Goal: Navigation & Orientation: Find specific page/section

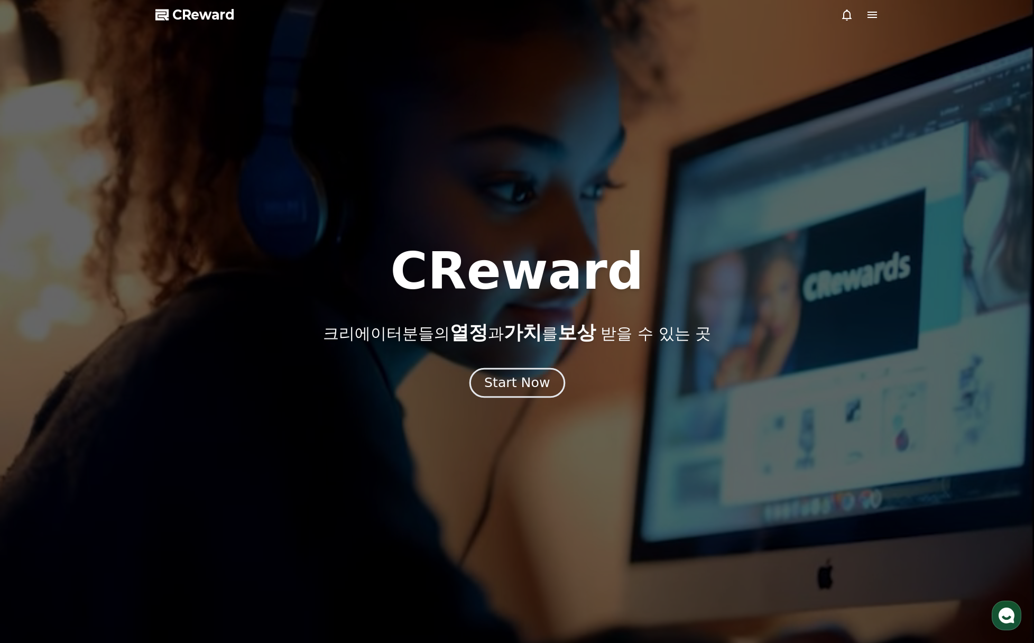
click at [505, 390] on div "Start Now" at bounding box center [517, 383] width 66 height 18
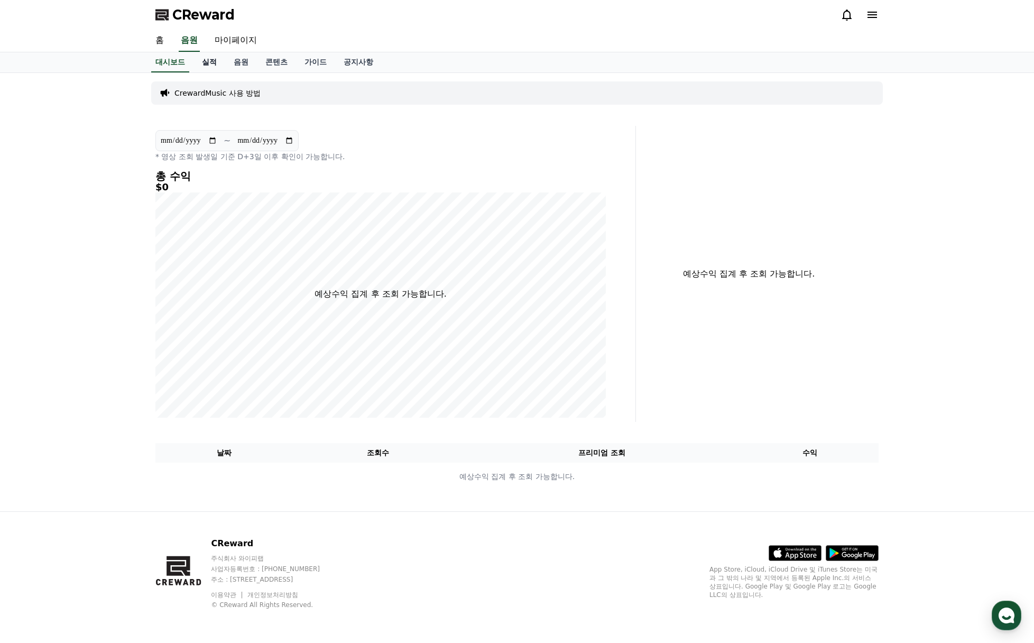
click at [212, 60] on link "실적" at bounding box center [209, 62] width 32 height 20
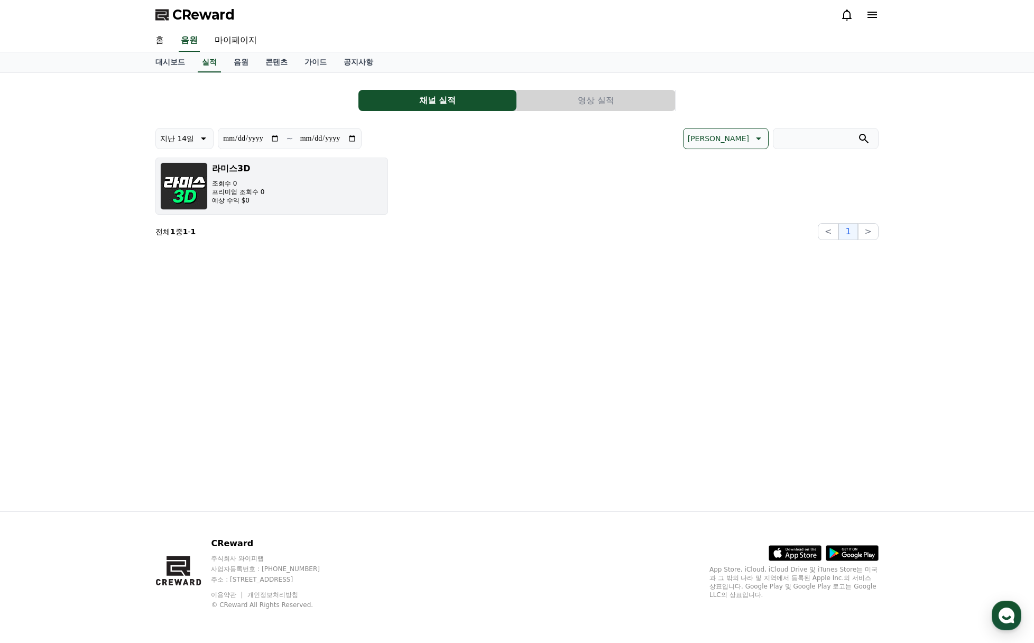
click at [252, 176] on div "라미스3D 조회수 0 프리미엄 조회수 0 예상 수익 $0" at bounding box center [238, 186] width 52 height 48
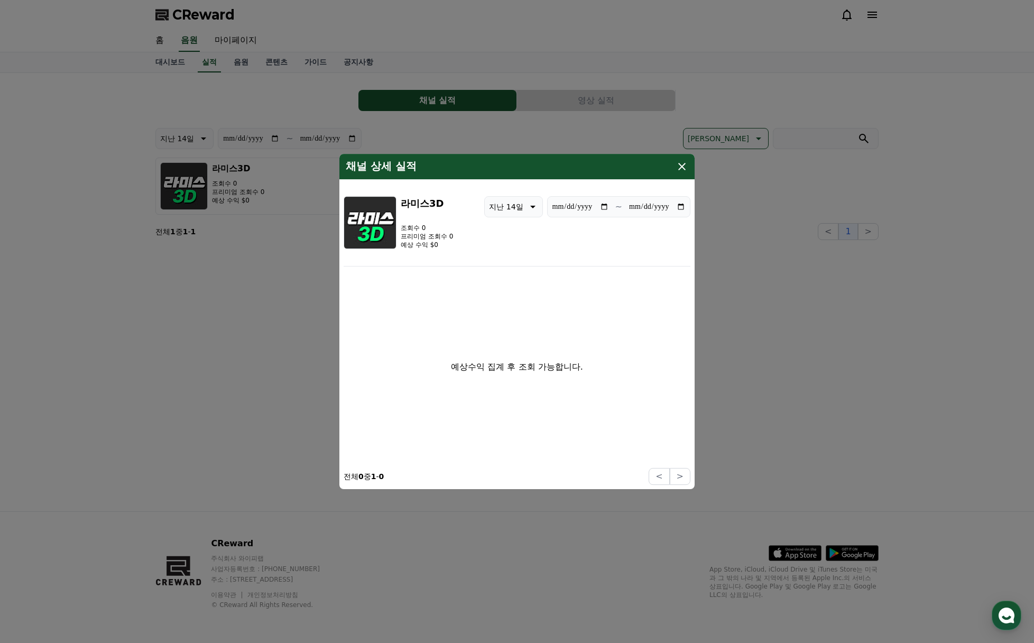
click at [683, 164] on icon "modal" at bounding box center [681, 166] width 7 height 7
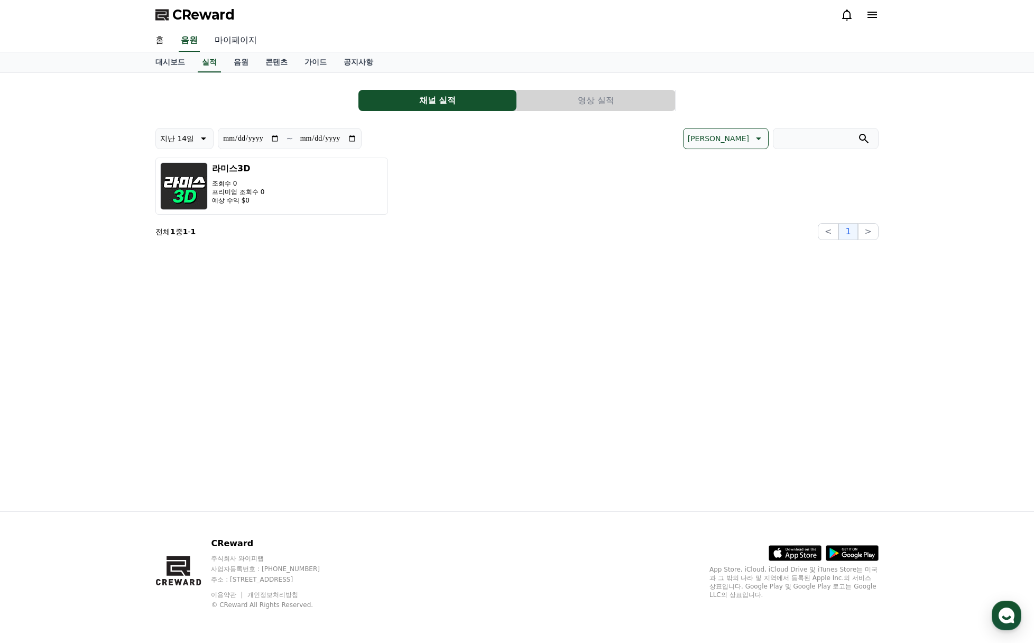
click at [230, 38] on link "마이페이지" at bounding box center [235, 41] width 59 height 22
select select "**********"
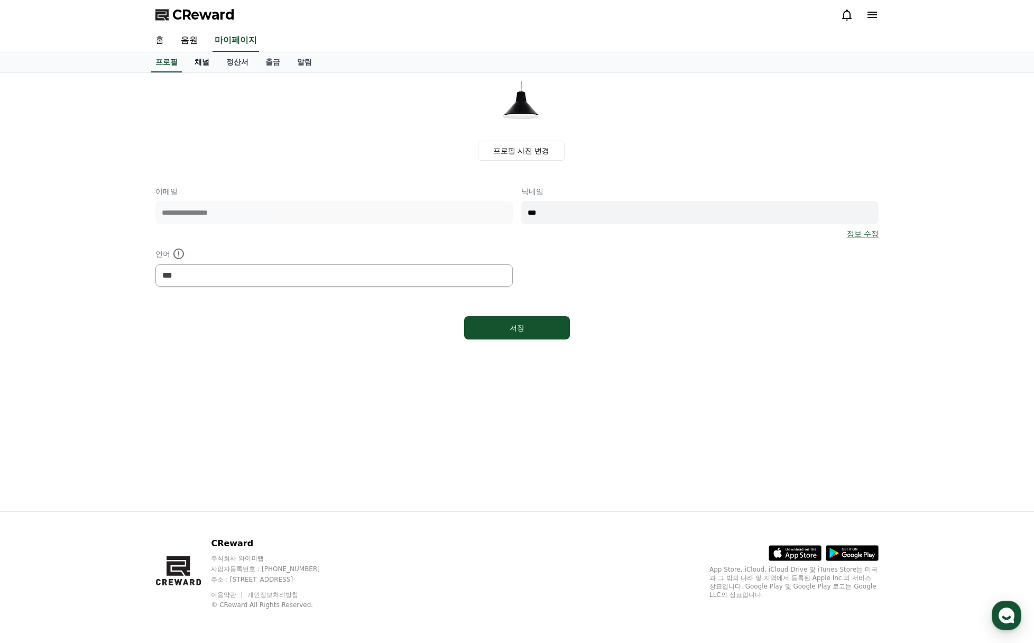
click at [199, 59] on link "채널" at bounding box center [202, 62] width 32 height 20
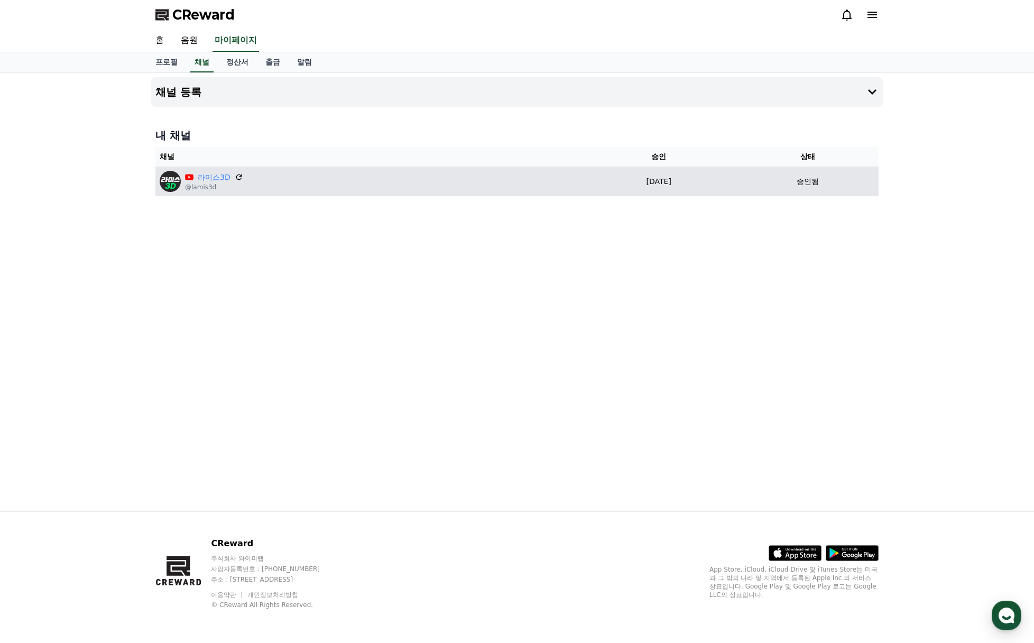
click at [338, 182] on div "라미스3D @lamis3d" at bounding box center [368, 181] width 417 height 21
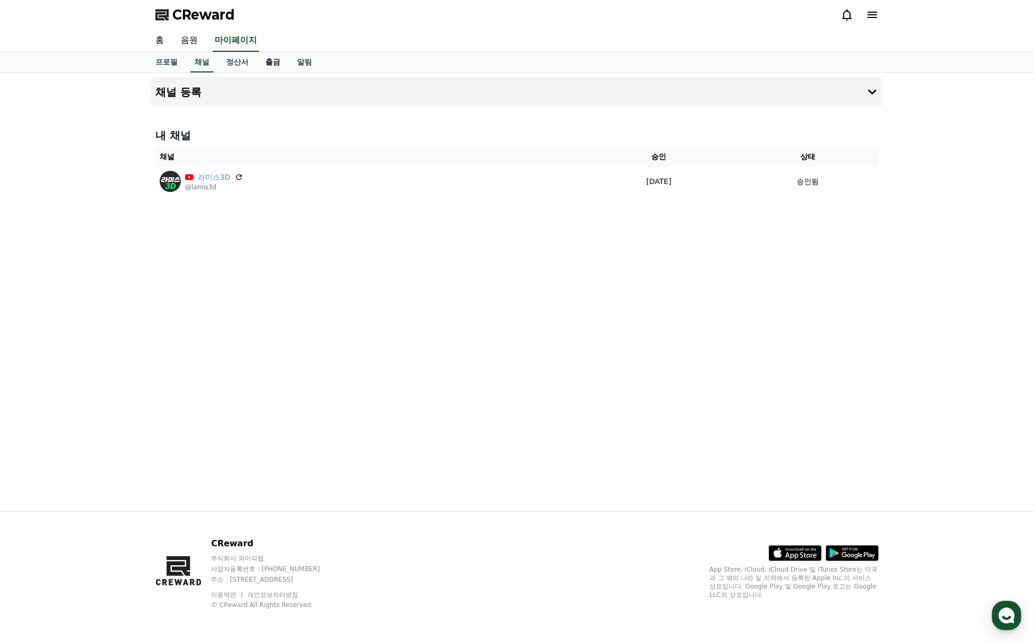
click at [273, 60] on link "출금" at bounding box center [273, 62] width 32 height 20
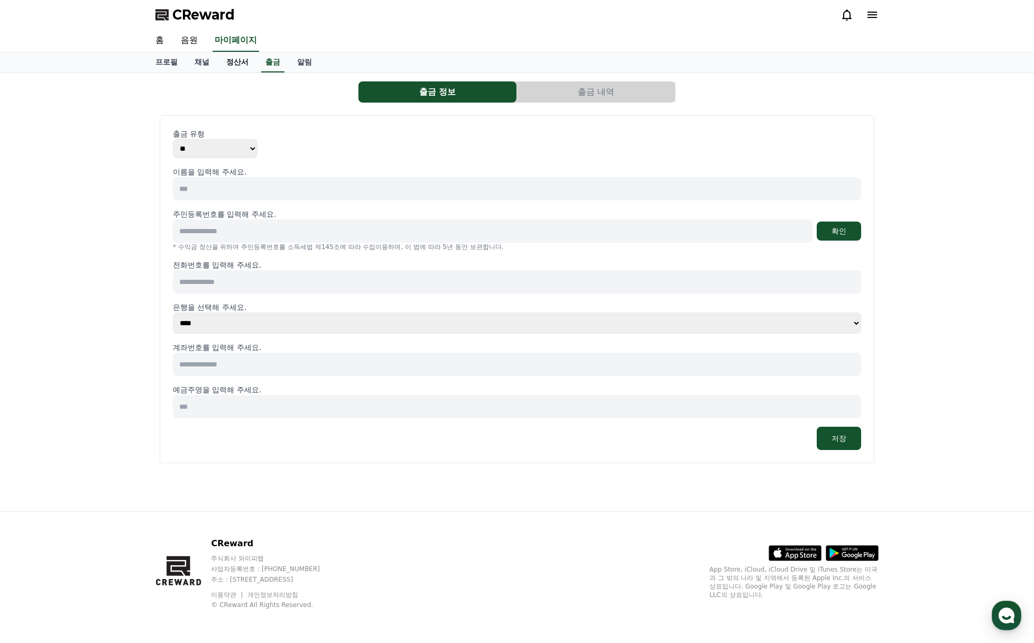
click at [235, 62] on link "정산서" at bounding box center [237, 62] width 39 height 20
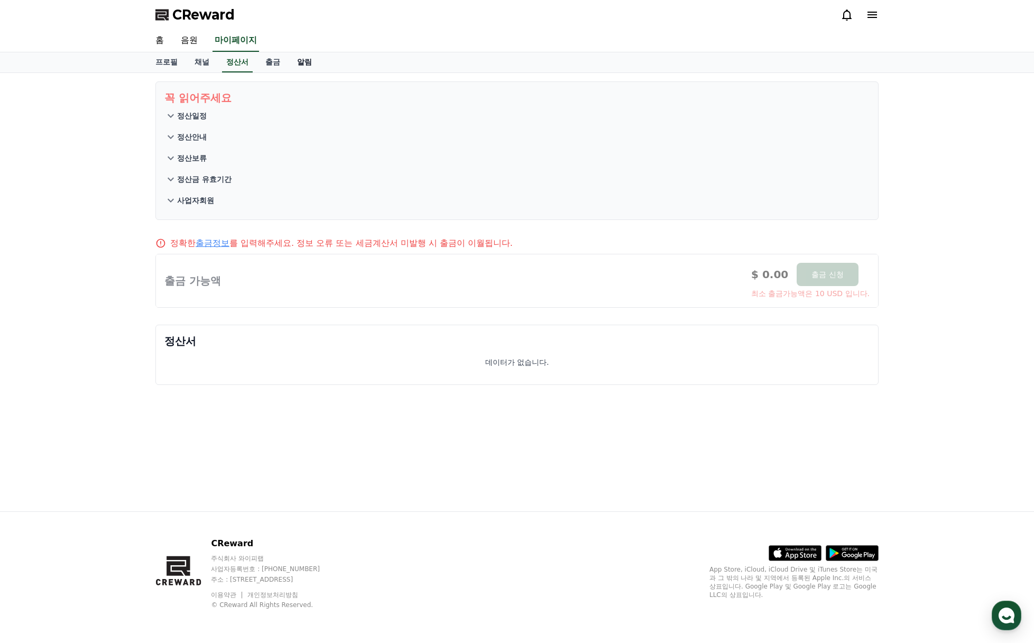
click at [299, 62] on link "알림" at bounding box center [305, 62] width 32 height 20
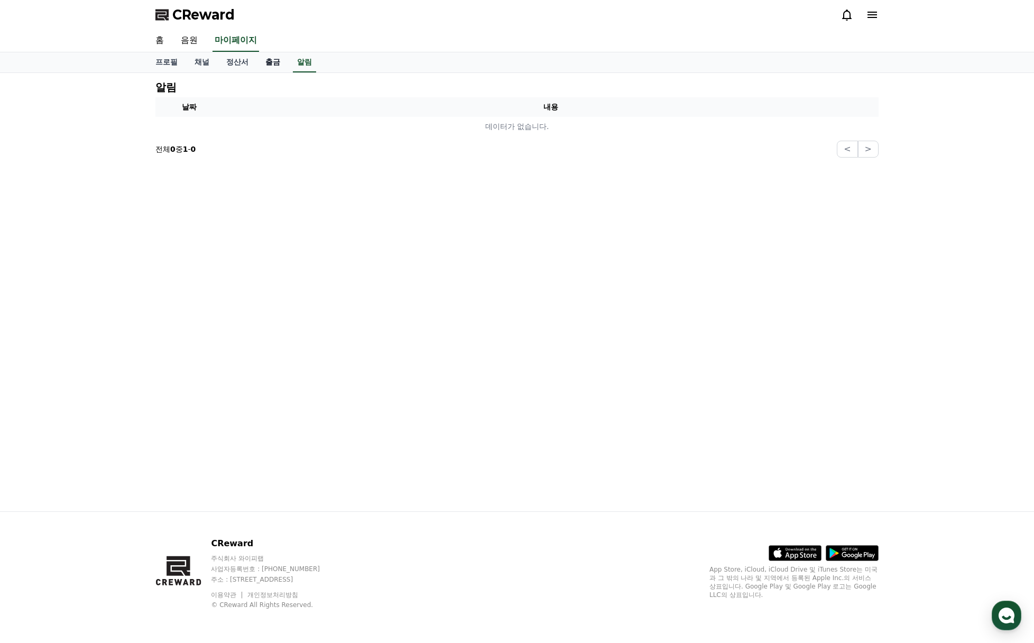
click at [276, 64] on link "출금" at bounding box center [273, 62] width 32 height 20
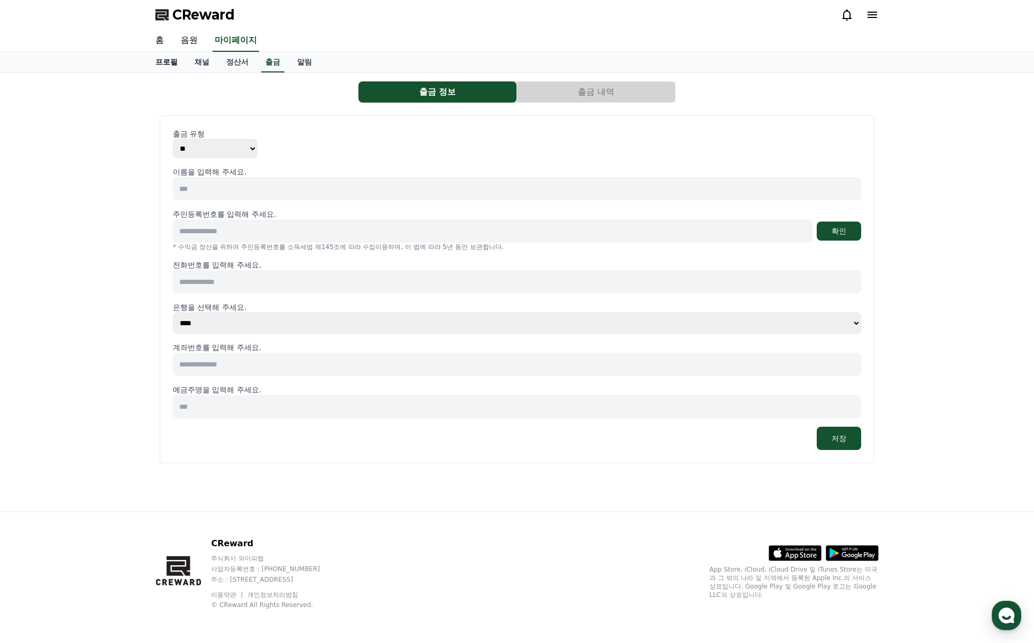
click at [162, 61] on link "프로필" at bounding box center [166, 62] width 39 height 20
select select "**********"
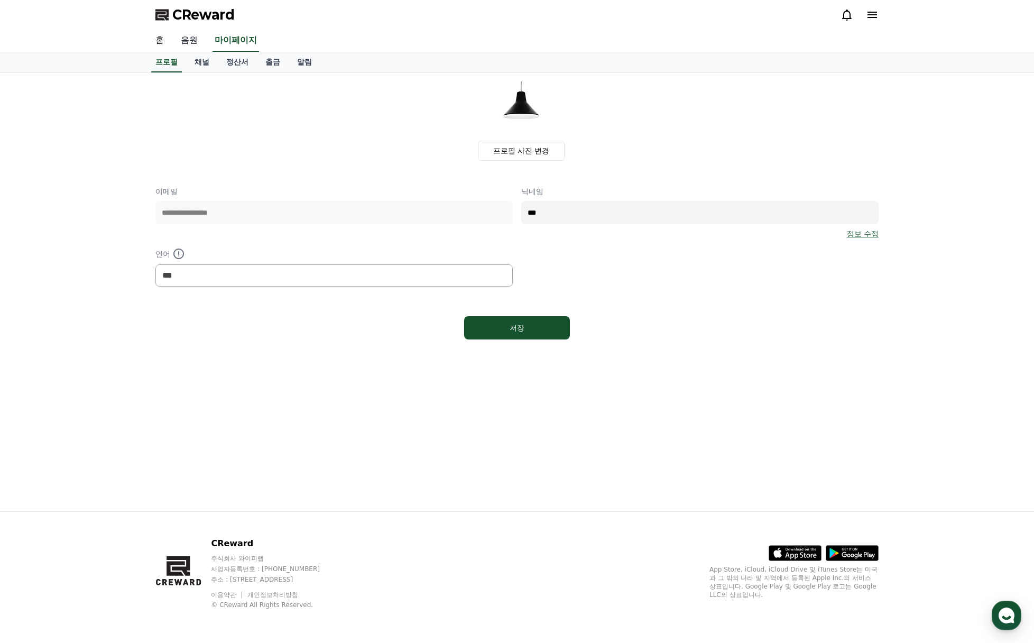
click at [190, 40] on link "음원" at bounding box center [189, 41] width 34 height 22
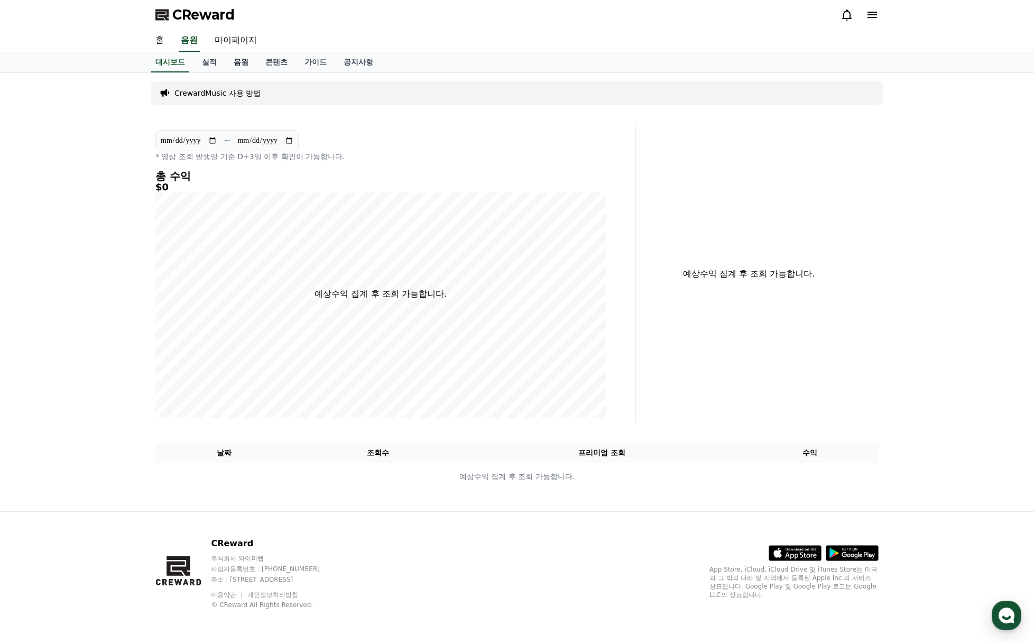
click at [232, 63] on link "음원" at bounding box center [241, 62] width 32 height 20
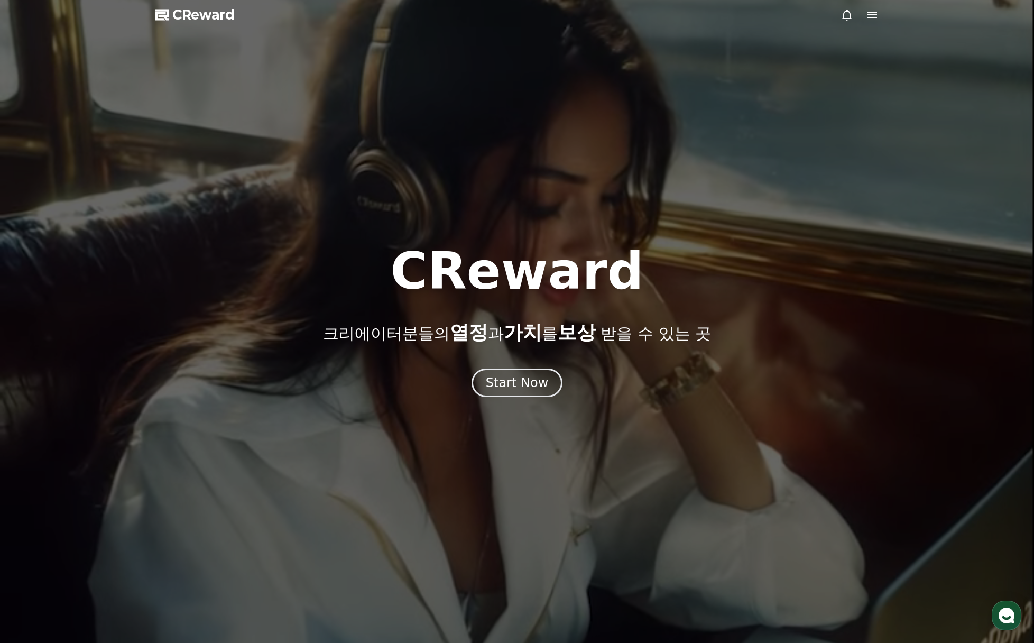
click at [665, 33] on div at bounding box center [517, 321] width 1034 height 643
